Goal: Task Accomplishment & Management: Complete application form

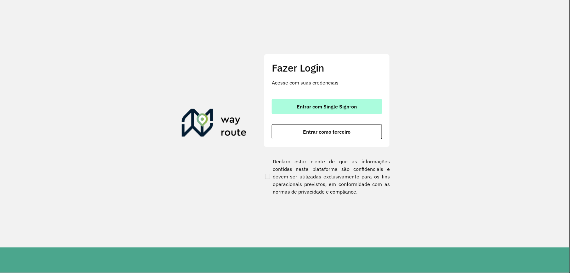
click at [373, 108] on button "Entrar com Single Sign-on" at bounding box center [327, 106] width 110 height 15
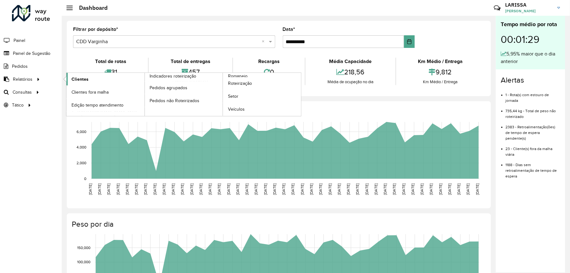
click at [77, 82] on span "Clientes" at bounding box center [79, 79] width 17 height 7
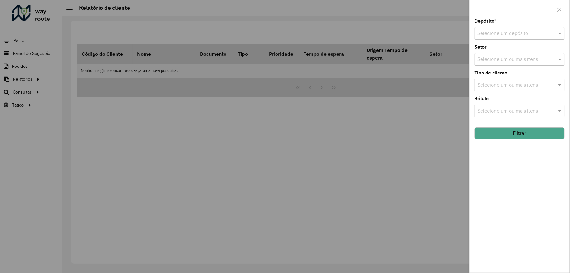
click at [533, 36] on input "text" at bounding box center [512, 34] width 71 height 8
click at [500, 65] on span "CDD Varginha" at bounding box center [492, 61] width 31 height 5
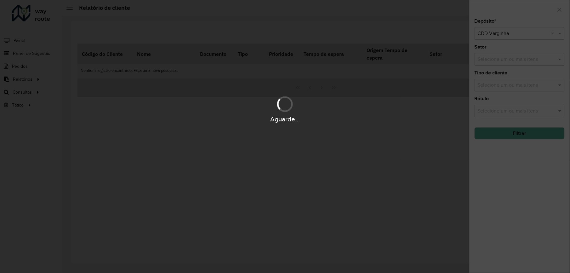
click at [526, 137] on div "Aguarde..." at bounding box center [285, 136] width 570 height 273
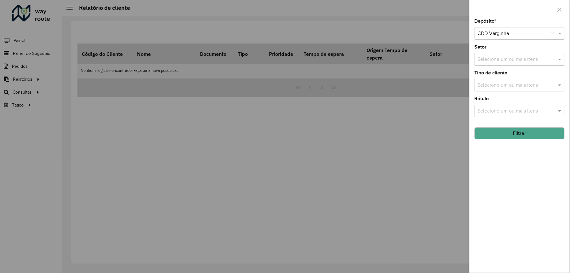
click at [526, 137] on button "Filtrar" at bounding box center [519, 133] width 90 height 12
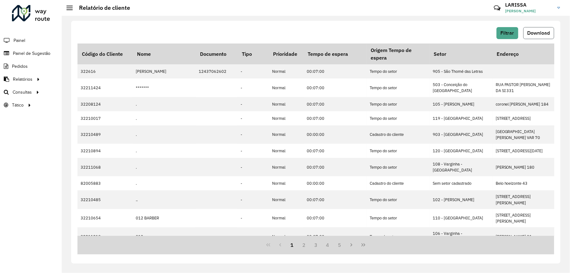
click at [549, 34] on span "Download" at bounding box center [538, 32] width 23 height 5
click at [47, 16] on div at bounding box center [31, 13] width 38 height 16
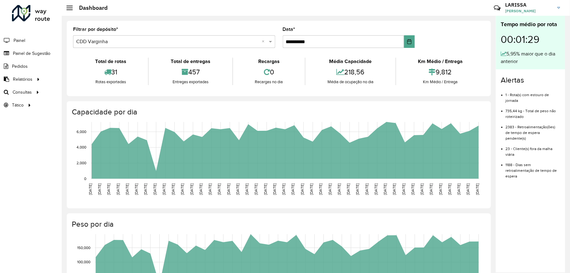
click at [305, 16] on div "**********" at bounding box center [279, 226] width 434 height 421
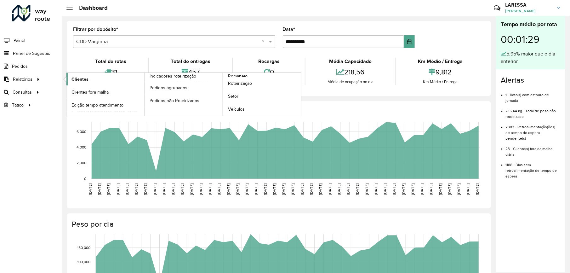
click at [75, 80] on span "Clientes" at bounding box center [79, 79] width 17 height 7
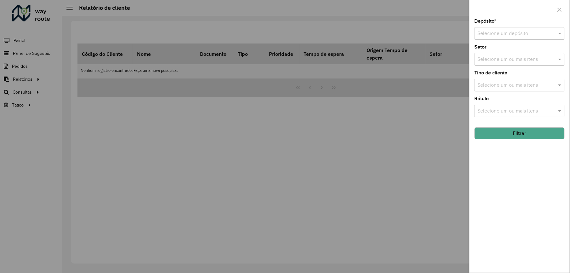
click at [489, 36] on input "text" at bounding box center [512, 34] width 71 height 8
click at [490, 59] on div "CDD Varginha" at bounding box center [519, 62] width 89 height 11
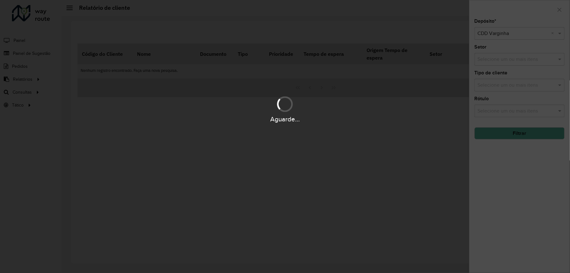
click at [497, 138] on div "Aguarde..." at bounding box center [285, 136] width 570 height 273
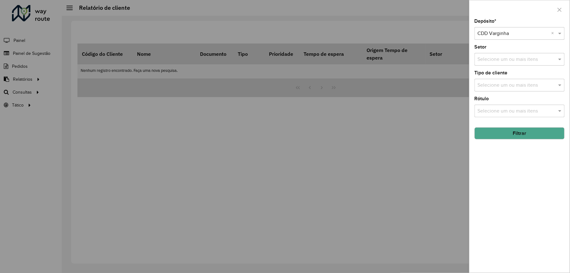
click at [509, 132] on button "Filtrar" at bounding box center [519, 133] width 90 height 12
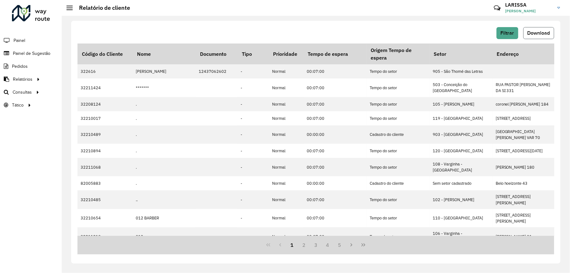
click at [528, 33] on span "Download" at bounding box center [538, 32] width 23 height 5
click at [569, 272] on html "Aguarde... Pop-up bloqueado! Seu navegador bloqueou automáticamente a abertura …" at bounding box center [285, 136] width 570 height 273
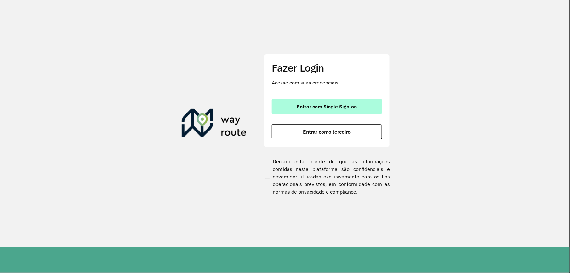
click at [349, 107] on span "Entrar com Single Sign-on" at bounding box center [327, 106] width 60 height 5
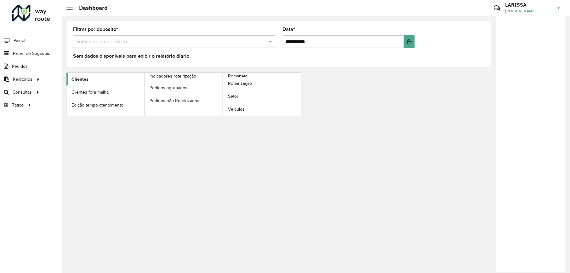
click at [90, 75] on link "Clientes" at bounding box center [105, 79] width 78 height 13
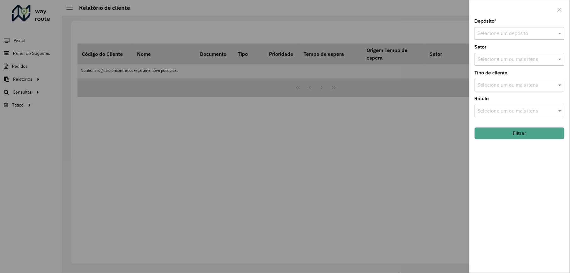
click at [510, 34] on input "text" at bounding box center [512, 34] width 71 height 8
click at [515, 59] on div "CDD Varginha" at bounding box center [519, 62] width 89 height 11
click at [525, 129] on button "Filtrar" at bounding box center [519, 133] width 90 height 12
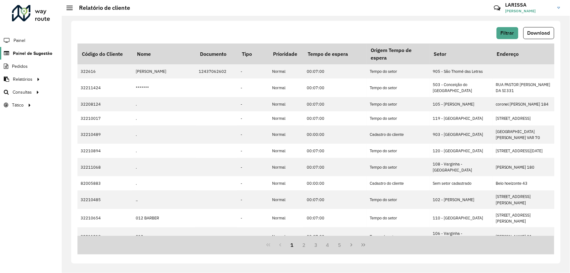
click at [24, 54] on span "Painel de Sugestão" at bounding box center [32, 53] width 39 height 7
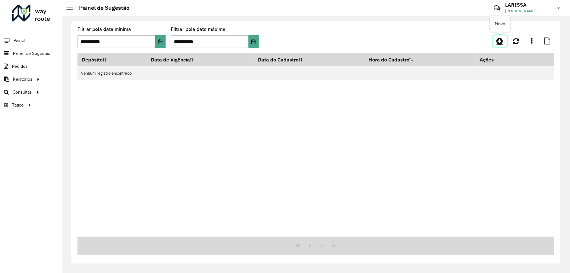
click at [504, 42] on link at bounding box center [500, 40] width 14 height 11
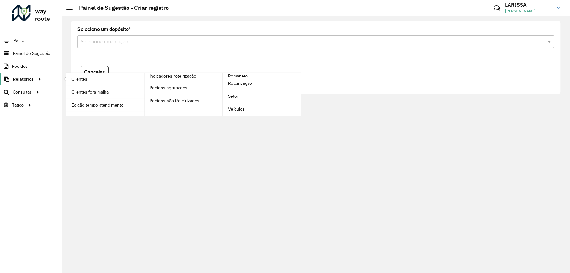
click at [34, 82] on div at bounding box center [38, 79] width 9 height 7
click at [81, 77] on span "Clientes" at bounding box center [79, 79] width 17 height 7
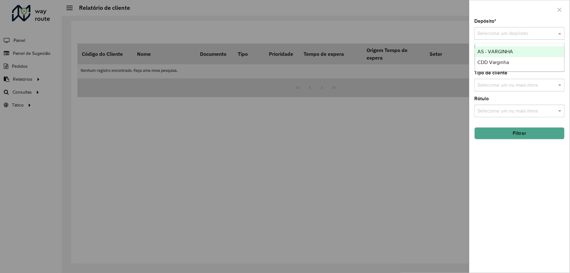
click at [507, 35] on input "text" at bounding box center [512, 34] width 71 height 8
click at [509, 60] on span "CDD Varginha" at bounding box center [492, 61] width 31 height 5
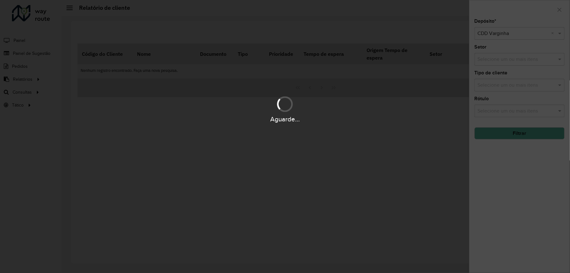
click at [523, 134] on div "Aguarde..." at bounding box center [285, 136] width 570 height 273
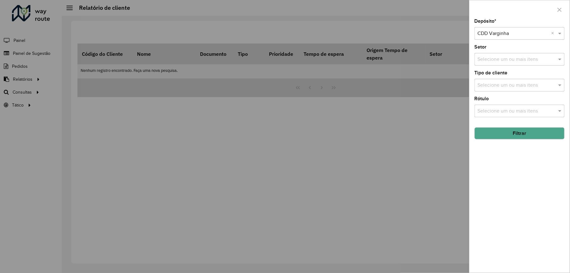
click at [523, 134] on button "Filtrar" at bounding box center [519, 133] width 90 height 12
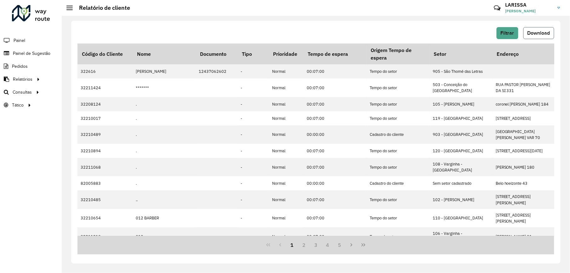
click at [541, 29] on button "Download" at bounding box center [538, 33] width 31 height 12
click at [33, 46] on li "Painel" at bounding box center [31, 40] width 62 height 13
click at [34, 55] on span "Painel de Sugestão" at bounding box center [32, 53] width 39 height 7
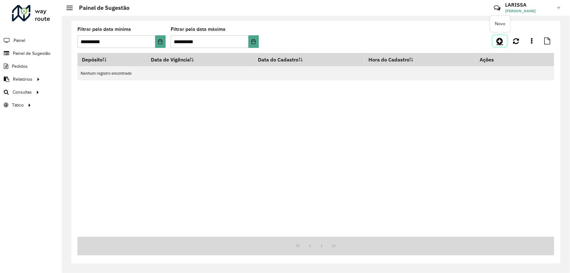
click at [496, 39] on icon at bounding box center [499, 41] width 7 height 8
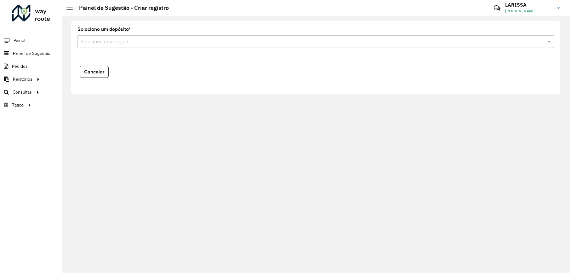
click at [187, 33] on div "Selecione um depósito * Selecione uma opção" at bounding box center [315, 37] width 477 height 21
click at [183, 45] on input "text" at bounding box center [310, 42] width 458 height 8
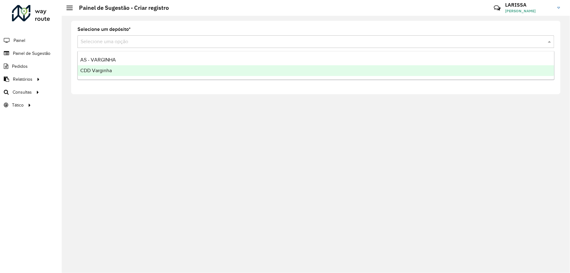
click at [135, 71] on div "CDD Varginha" at bounding box center [316, 70] width 476 height 11
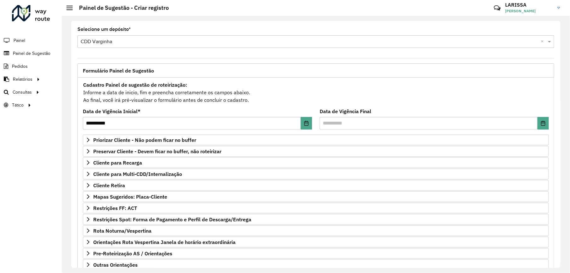
scroll to position [44, 0]
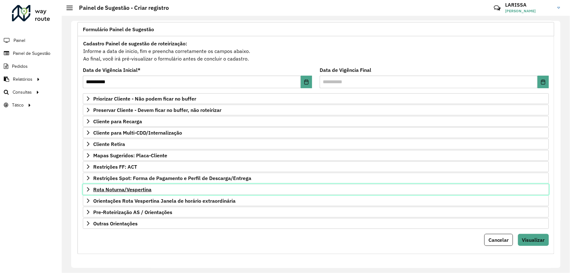
click at [86, 187] on icon at bounding box center [88, 189] width 5 height 5
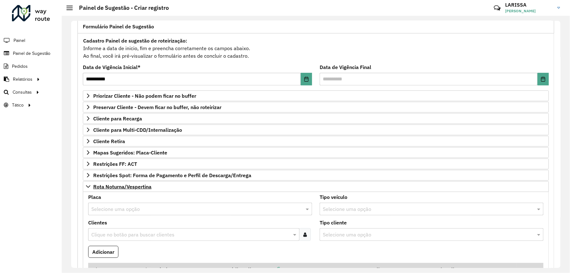
click at [206, 212] on input "text" at bounding box center [193, 209] width 205 height 8
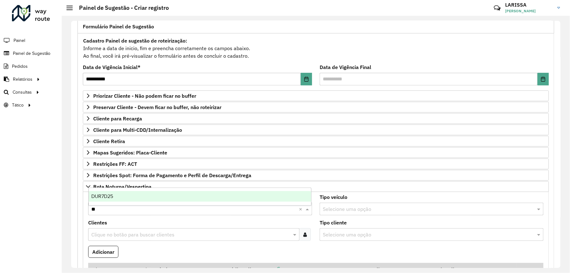
type input "***"
click at [214, 194] on div "DUR7D25" at bounding box center [200, 196] width 222 height 11
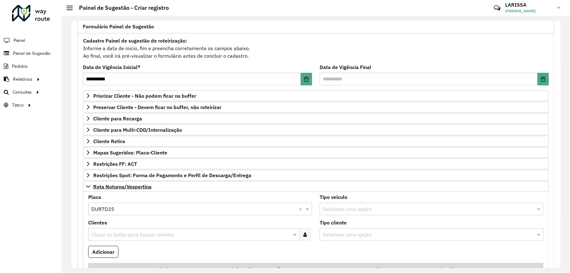
click at [308, 239] on div at bounding box center [305, 234] width 12 height 13
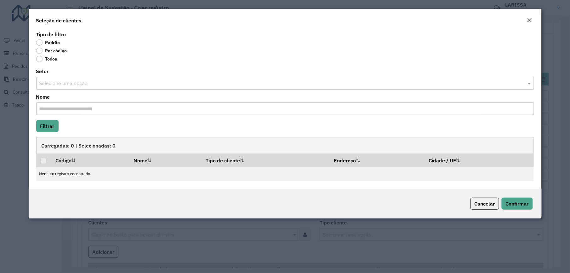
click at [59, 53] on label "Por código" at bounding box center [51, 51] width 31 height 6
click at [59, 52] on label "Por código" at bounding box center [51, 51] width 31 height 6
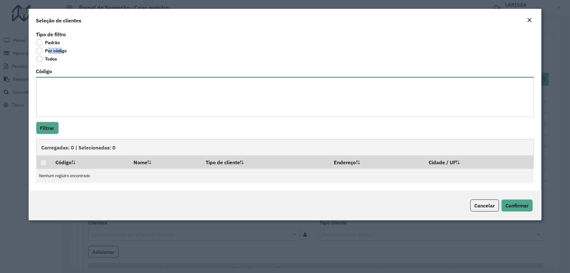
click at [59, 91] on textarea "Código" at bounding box center [285, 97] width 498 height 40
paste textarea "***** *** ***** ***** *** **** **** **** ***** ***** ***** ***** ***** ****"
type textarea "***** *** ***** ***** *** **** **** **** ***** ***** ***** ***** ***** ****"
click at [47, 131] on button "Filtrar" at bounding box center [47, 128] width 22 height 12
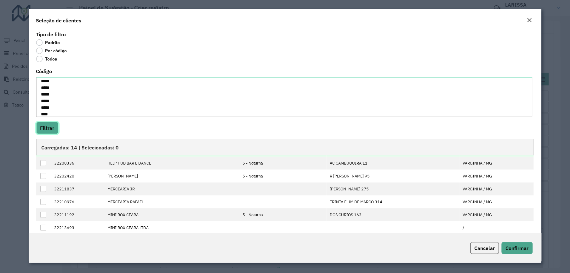
scroll to position [0, 0]
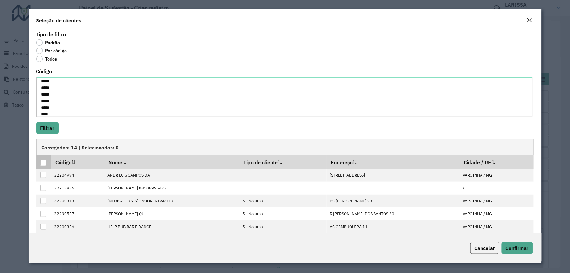
click at [40, 162] on div at bounding box center [43, 163] width 6 height 6
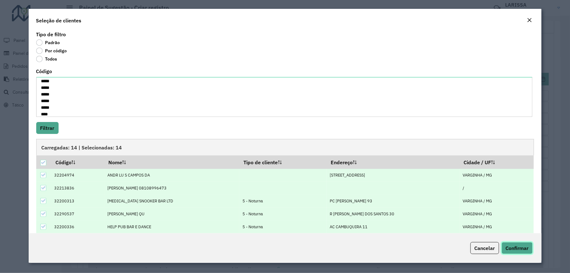
click at [519, 250] on span "Confirmar" at bounding box center [516, 248] width 23 height 6
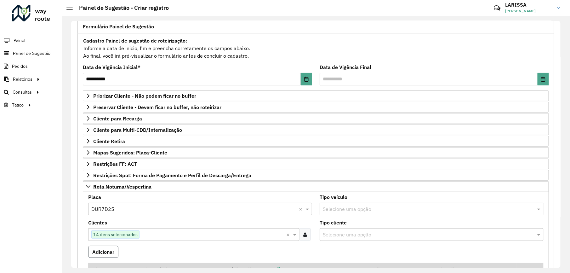
click at [117, 254] on button "Adicionar" at bounding box center [103, 251] width 30 height 12
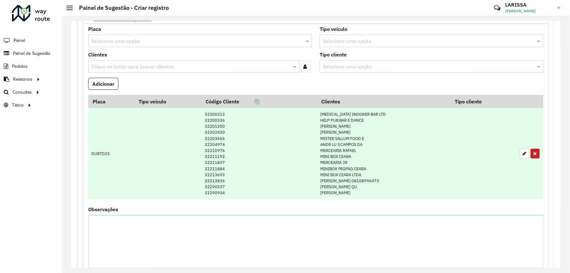
scroll to position [44, 0]
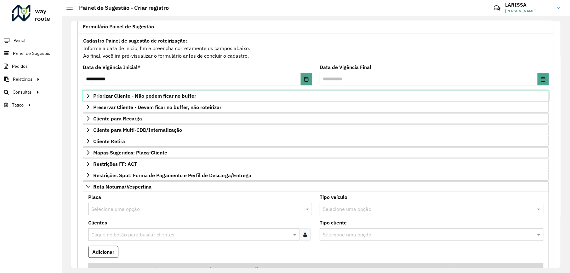
click at [87, 95] on icon at bounding box center [88, 95] width 5 height 5
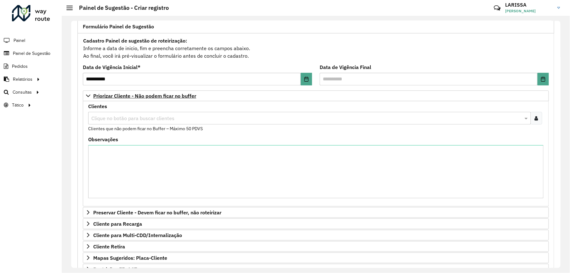
click at [140, 116] on input "text" at bounding box center [306, 119] width 433 height 8
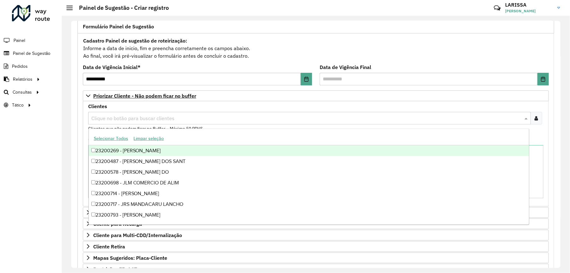
click at [541, 121] on div "Clique no botão para buscar clientes" at bounding box center [315, 118] width 455 height 13
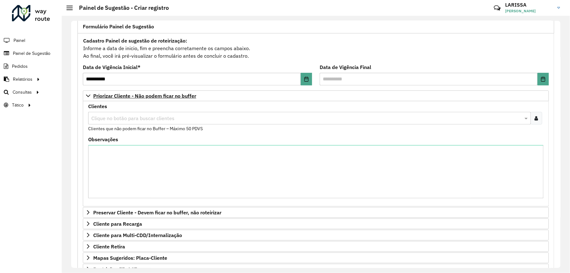
click at [538, 120] on div at bounding box center [536, 118] width 12 height 13
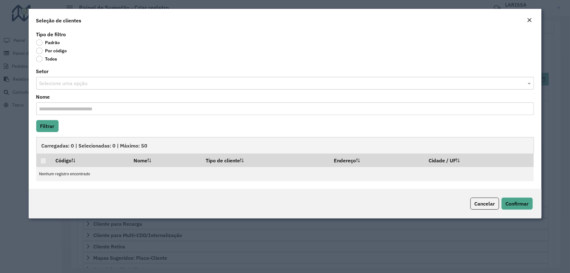
click at [59, 52] on label "Por código" at bounding box center [51, 51] width 31 height 6
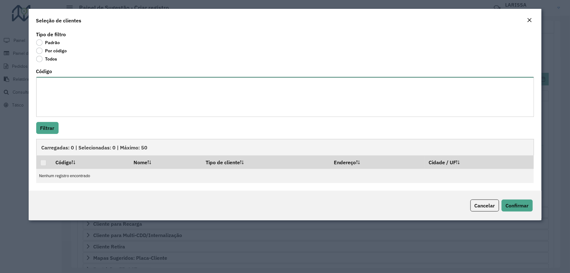
click at [73, 92] on textarea "Código" at bounding box center [285, 97] width 498 height 40
paste textarea "***** *** **** **** **** ***** **** **** ****"
paste textarea "***** **** **** ***** **** ***** *** ****"
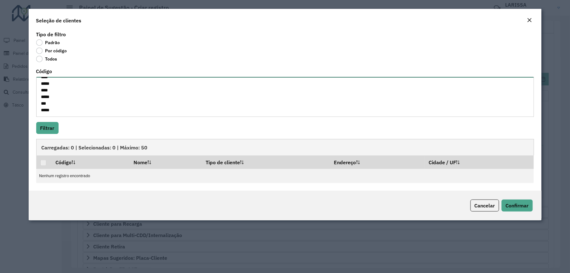
type textarea "***** *** **** **** **** ***** **** **** **** ***** **** **** ***** **** ***** …"
click at [44, 128] on button "Filtrar" at bounding box center [47, 128] width 22 height 12
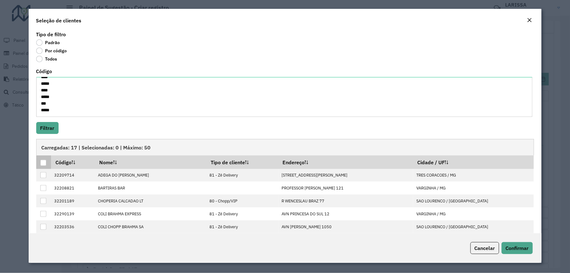
click at [42, 162] on div at bounding box center [43, 163] width 6 height 6
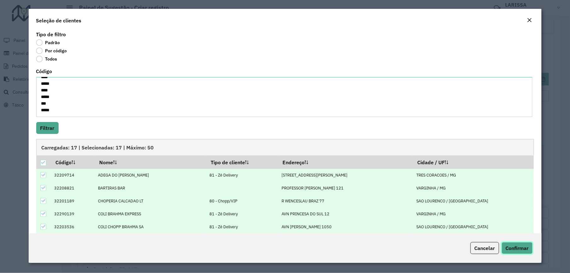
click at [509, 248] on span "Confirmar" at bounding box center [516, 248] width 23 height 6
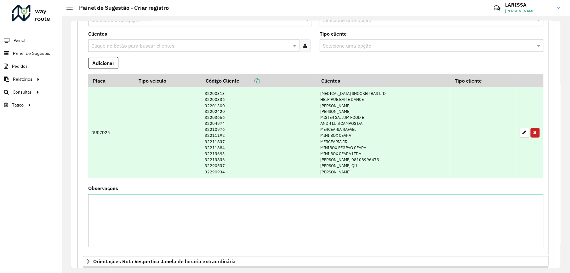
scroll to position [212, 0]
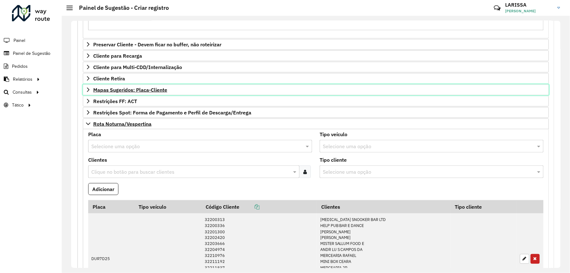
click at [89, 88] on link "Mapas Sugeridos: Placa-Cliente" at bounding box center [316, 89] width 466 height 11
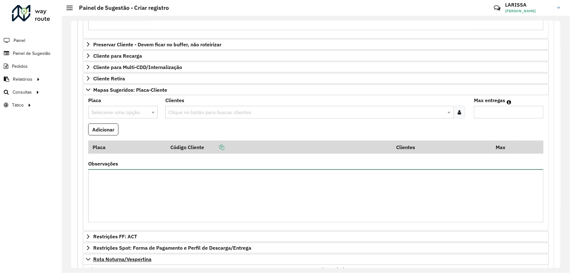
click at [112, 195] on textarea "Observações" at bounding box center [315, 195] width 455 height 53
type textarea "**********"
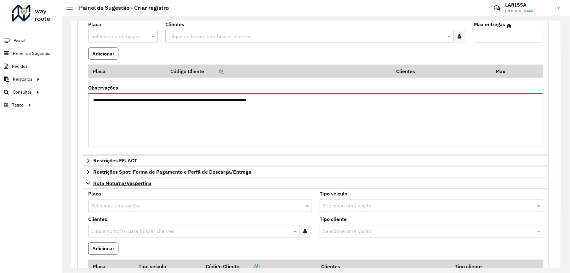
scroll to position [204, 0]
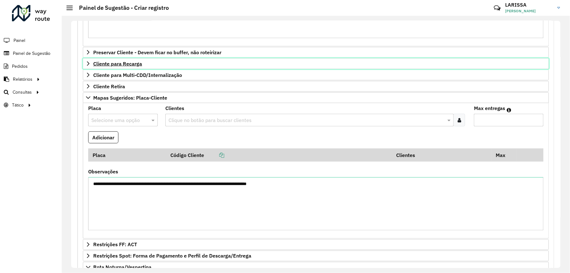
click at [85, 62] on link "Cliente para Recarga" at bounding box center [316, 63] width 466 height 11
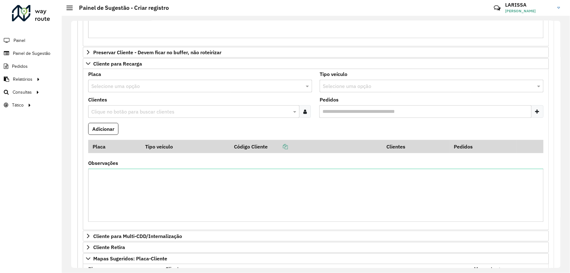
click at [127, 87] on input "text" at bounding box center [193, 86] width 205 height 8
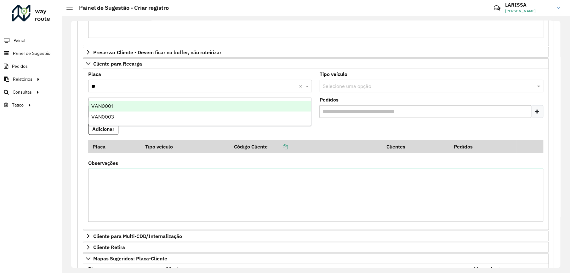
type input "***"
click at [139, 107] on div "VAN0001" at bounding box center [200, 106] width 222 height 11
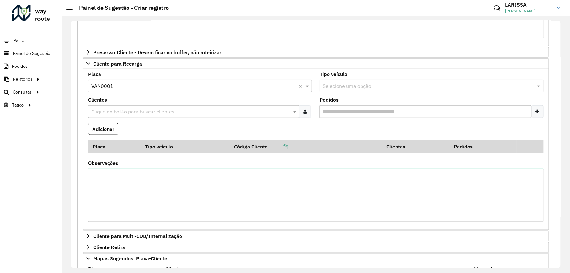
click at [305, 114] on icon at bounding box center [304, 111] width 3 height 5
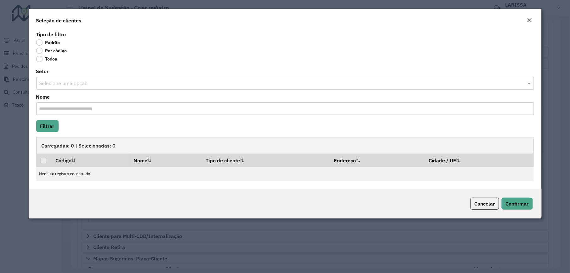
click at [59, 52] on label "Por código" at bounding box center [51, 51] width 31 height 6
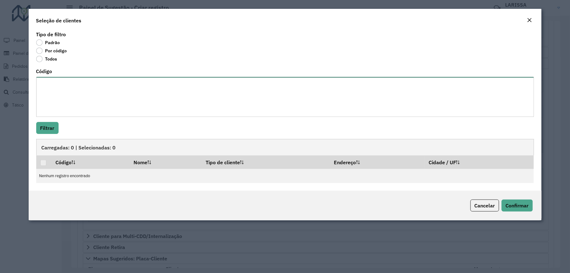
click at [72, 78] on textarea "Código" at bounding box center [285, 97] width 498 height 40
paste textarea "**** ***** **** ** ***** ***** ***** **** **** ***** **** ***** ***** ***** ***…"
type textarea "**** ***** **** ** ***** ***** ***** **** **** ***** **** ***** ***** ***** ***…"
click at [54, 134] on button "Filtrar" at bounding box center [47, 128] width 22 height 12
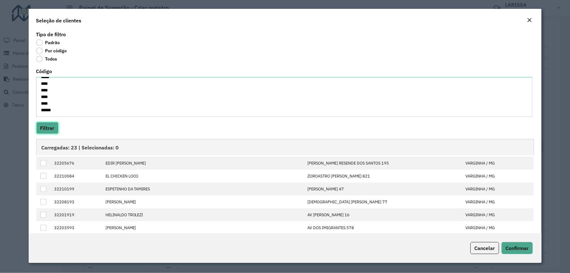
scroll to position [0, 0]
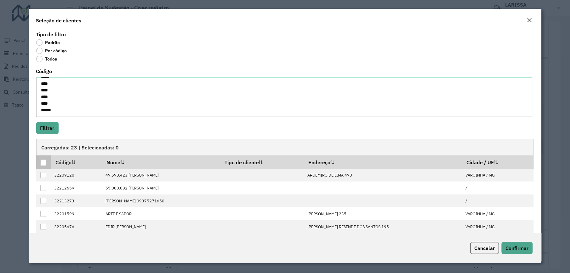
click at [44, 161] on div at bounding box center [43, 163] width 6 height 6
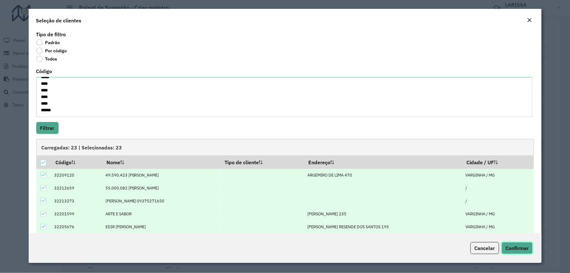
click at [522, 248] on span "Confirmar" at bounding box center [516, 248] width 23 height 6
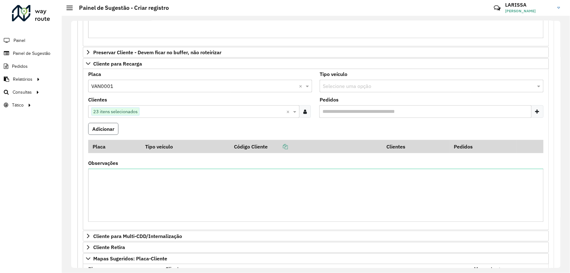
click at [110, 133] on button "Adicionar" at bounding box center [103, 129] width 30 height 12
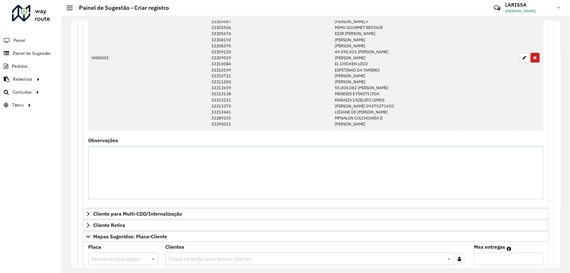
scroll to position [456, 0]
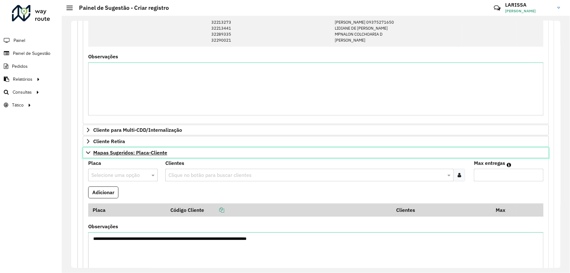
click at [90, 154] on icon at bounding box center [88, 152] width 4 height 3
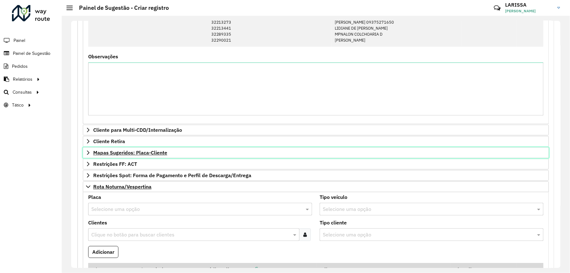
click at [90, 155] on icon at bounding box center [88, 152] width 5 height 5
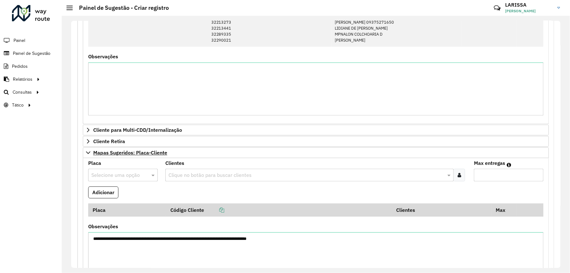
click at [112, 178] on input "text" at bounding box center [116, 175] width 51 height 8
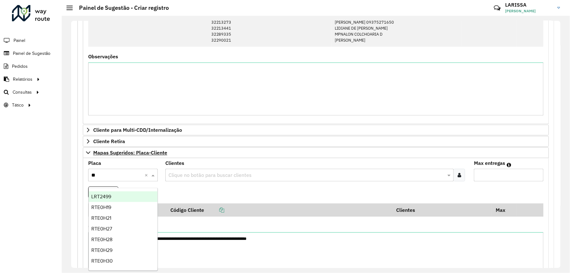
type input "***"
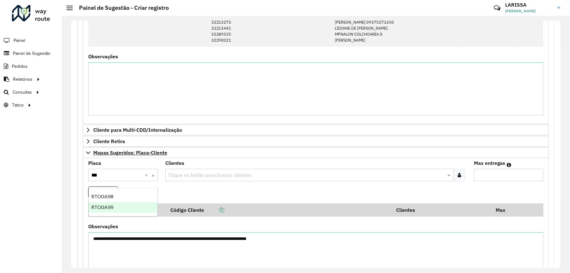
click at [132, 206] on div "RTO0A99" at bounding box center [123, 207] width 69 height 11
click at [233, 177] on input "text" at bounding box center [306, 175] width 279 height 8
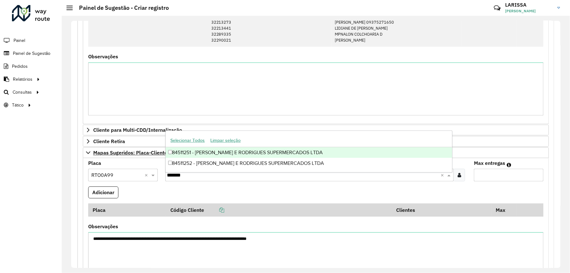
type input "********"
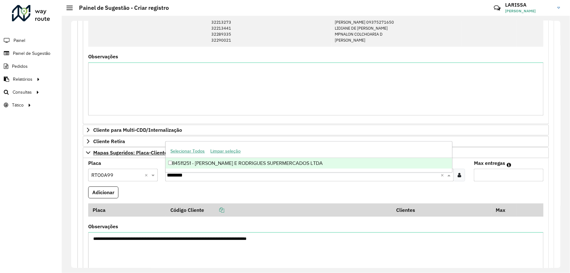
click at [226, 159] on div "84511251 - [PERSON_NAME] E RODRIGUES SUPERMERCADOS LTDA" at bounding box center [309, 163] width 286 height 11
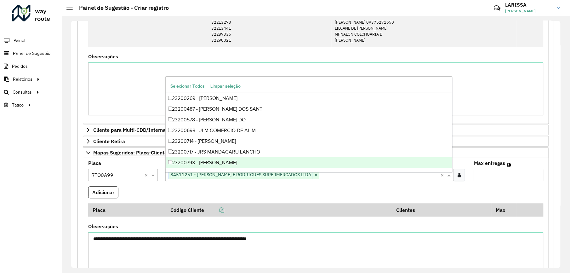
click at [505, 178] on input "Max entregas" at bounding box center [509, 174] width 70 height 13
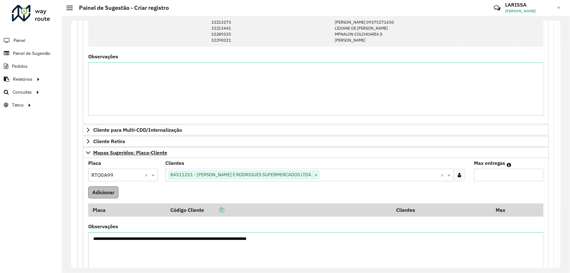
type input "*"
click at [101, 193] on button "Adicionar" at bounding box center [103, 192] width 30 height 12
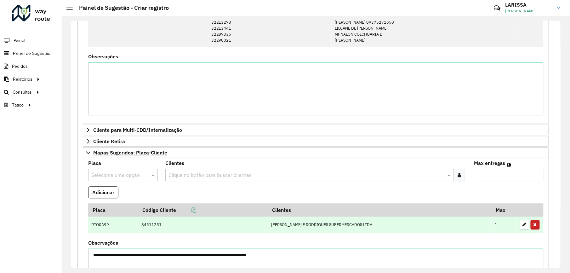
scroll to position [539, 0]
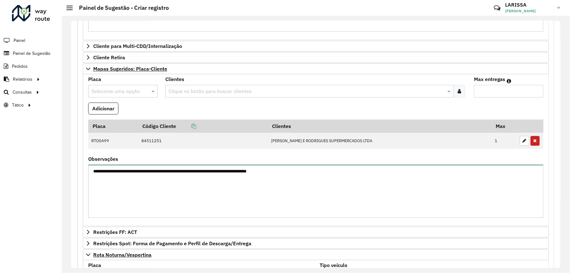
click at [304, 195] on textarea "**********" at bounding box center [315, 190] width 455 height 53
type textarea "**********"
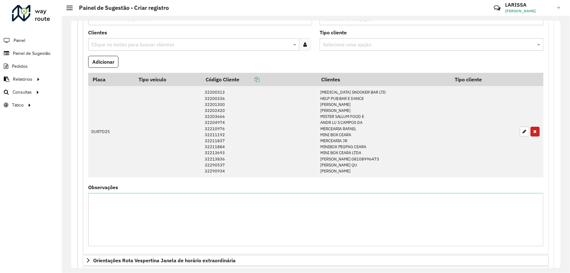
scroll to position [874, 0]
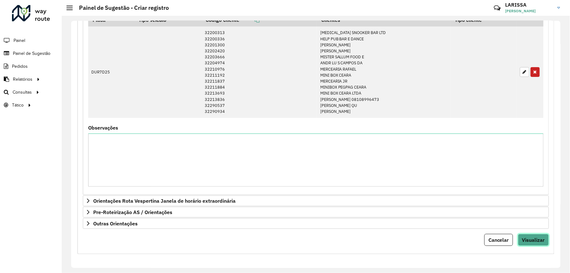
click at [528, 239] on span "Visualizar" at bounding box center [533, 239] width 23 height 6
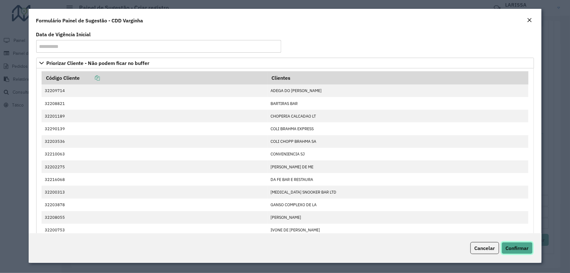
click at [529, 245] on button "Confirmar" at bounding box center [516, 248] width 31 height 12
